Goal: Task Accomplishment & Management: Manage account settings

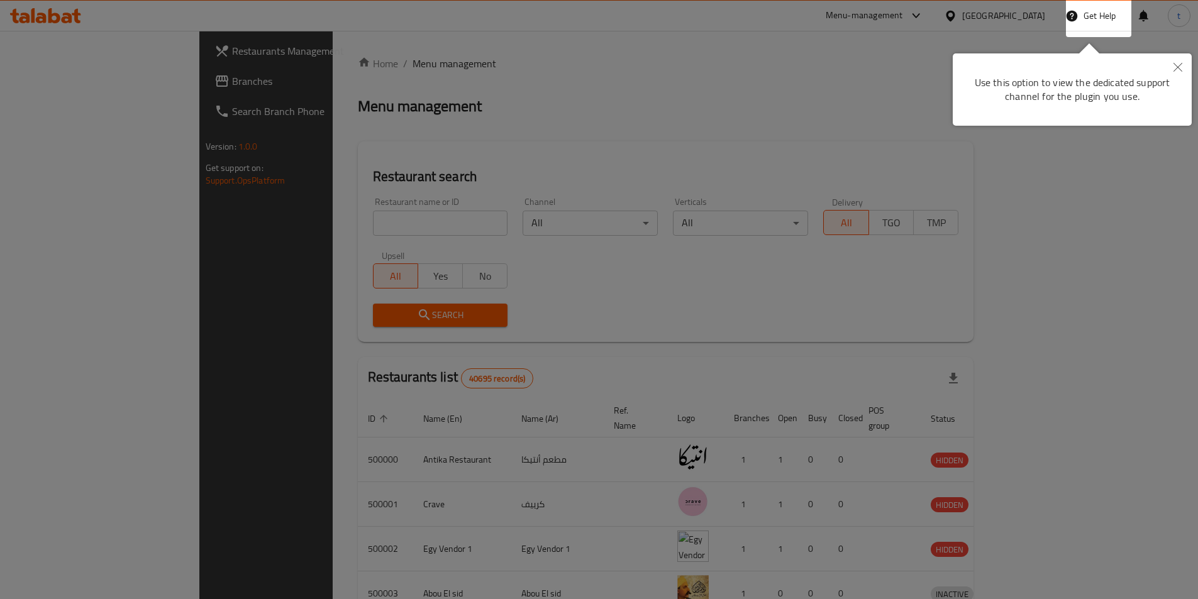
click at [1182, 62] on button "Close" at bounding box center [1178, 67] width 28 height 29
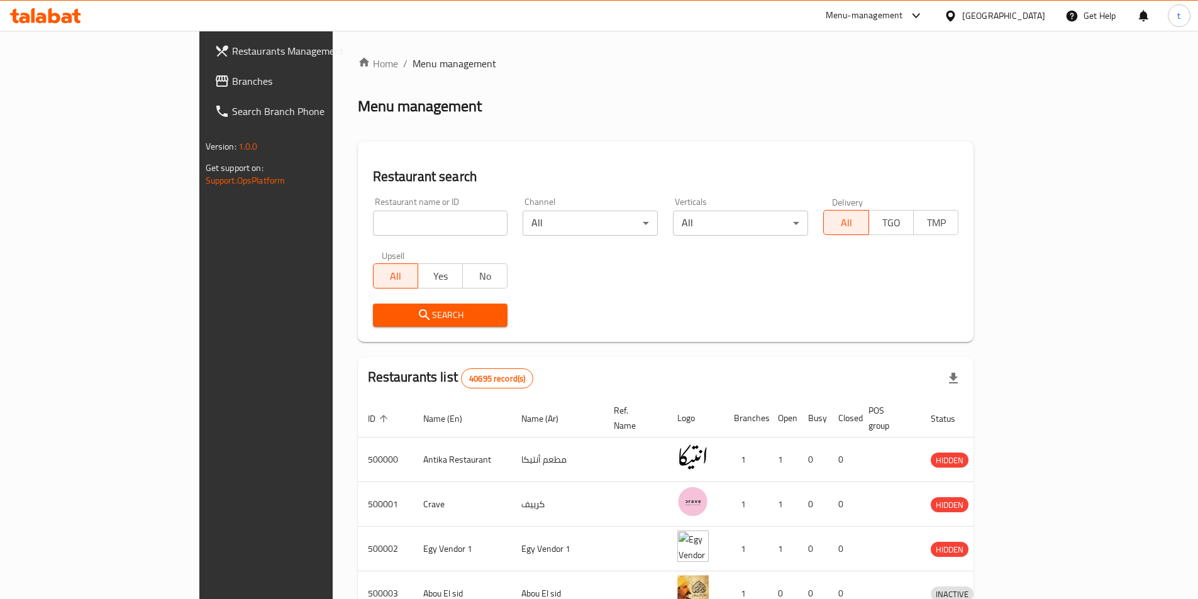
click at [955, 12] on icon at bounding box center [950, 15] width 9 height 11
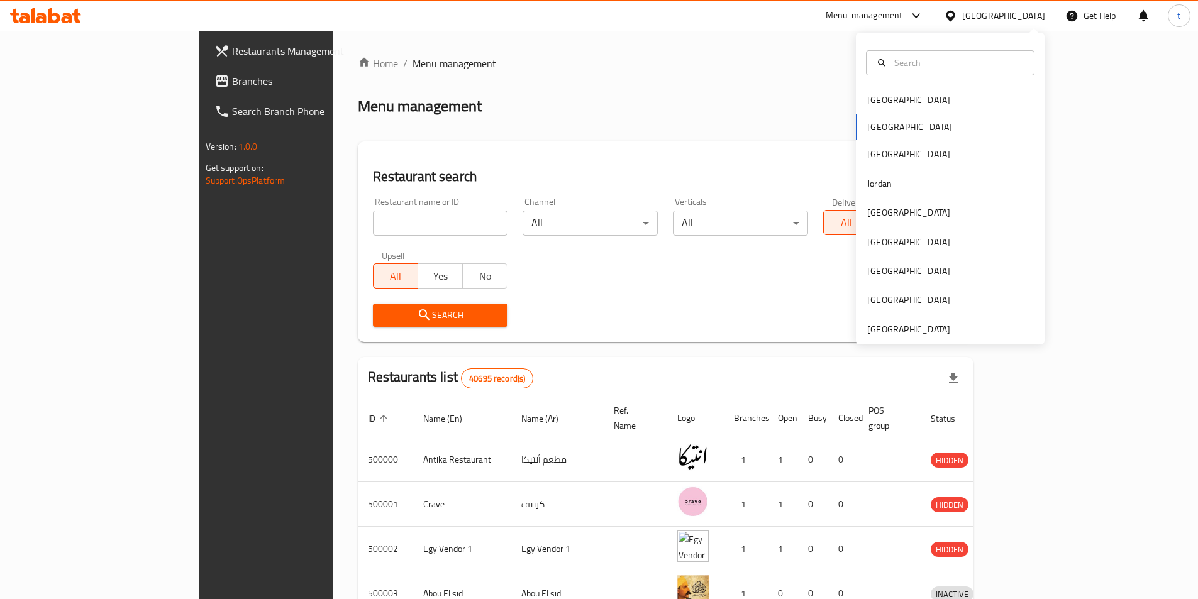
click at [890, 126] on div "Bahrain Egypt Iraq Jordan Kuwait Oman Qatar Saudi Arabia United Arab Emirates" at bounding box center [950, 215] width 189 height 259
click at [879, 126] on div "Bahrain Egypt Iraq Jordan Kuwait Oman Qatar Saudi Arabia United Arab Emirates" at bounding box center [950, 215] width 189 height 259
click at [884, 216] on div "[GEOGRAPHIC_DATA]" at bounding box center [908, 213] width 83 height 14
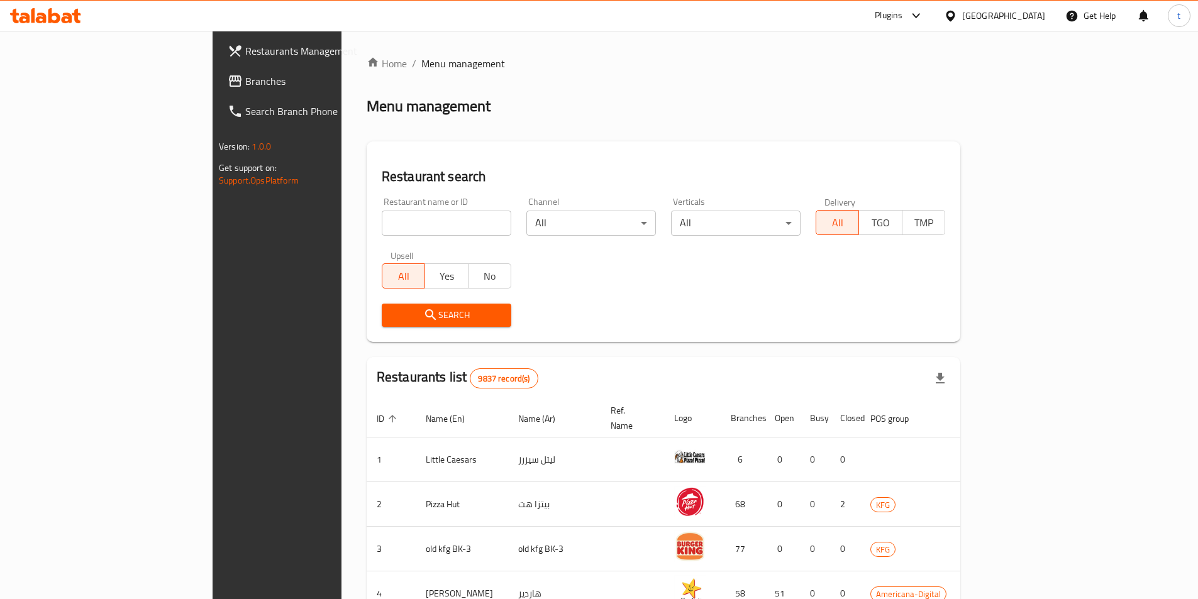
click at [245, 77] on span "Branches" at bounding box center [323, 81] width 157 height 15
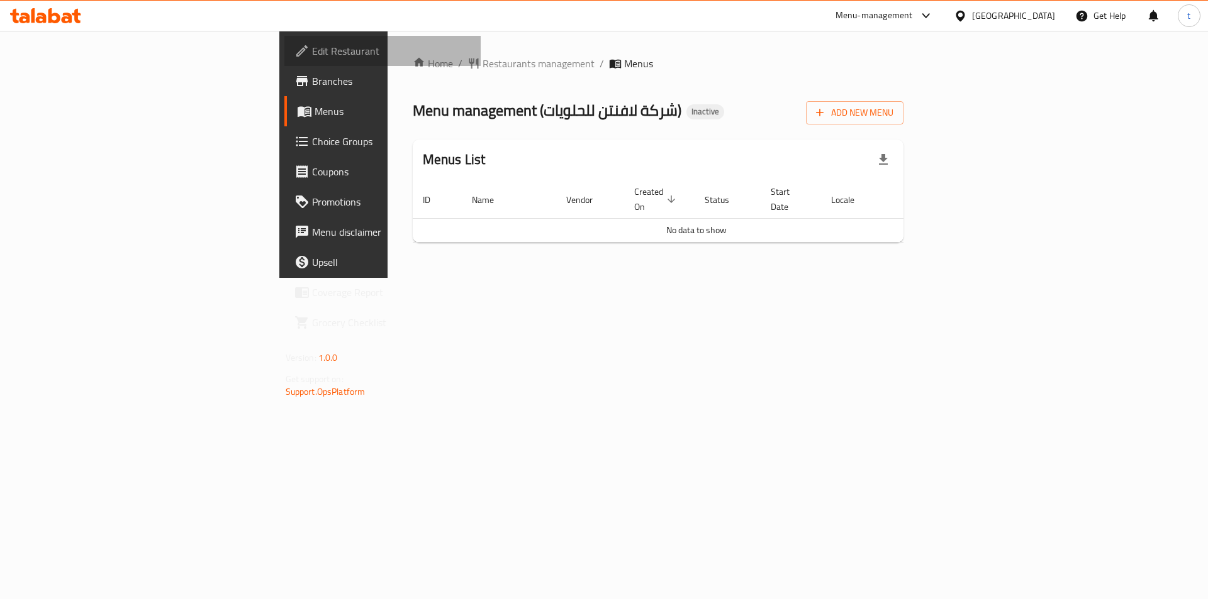
click at [284, 59] on link "Edit Restaurant" at bounding box center [382, 51] width 197 height 30
